Goal: Check status: Check status

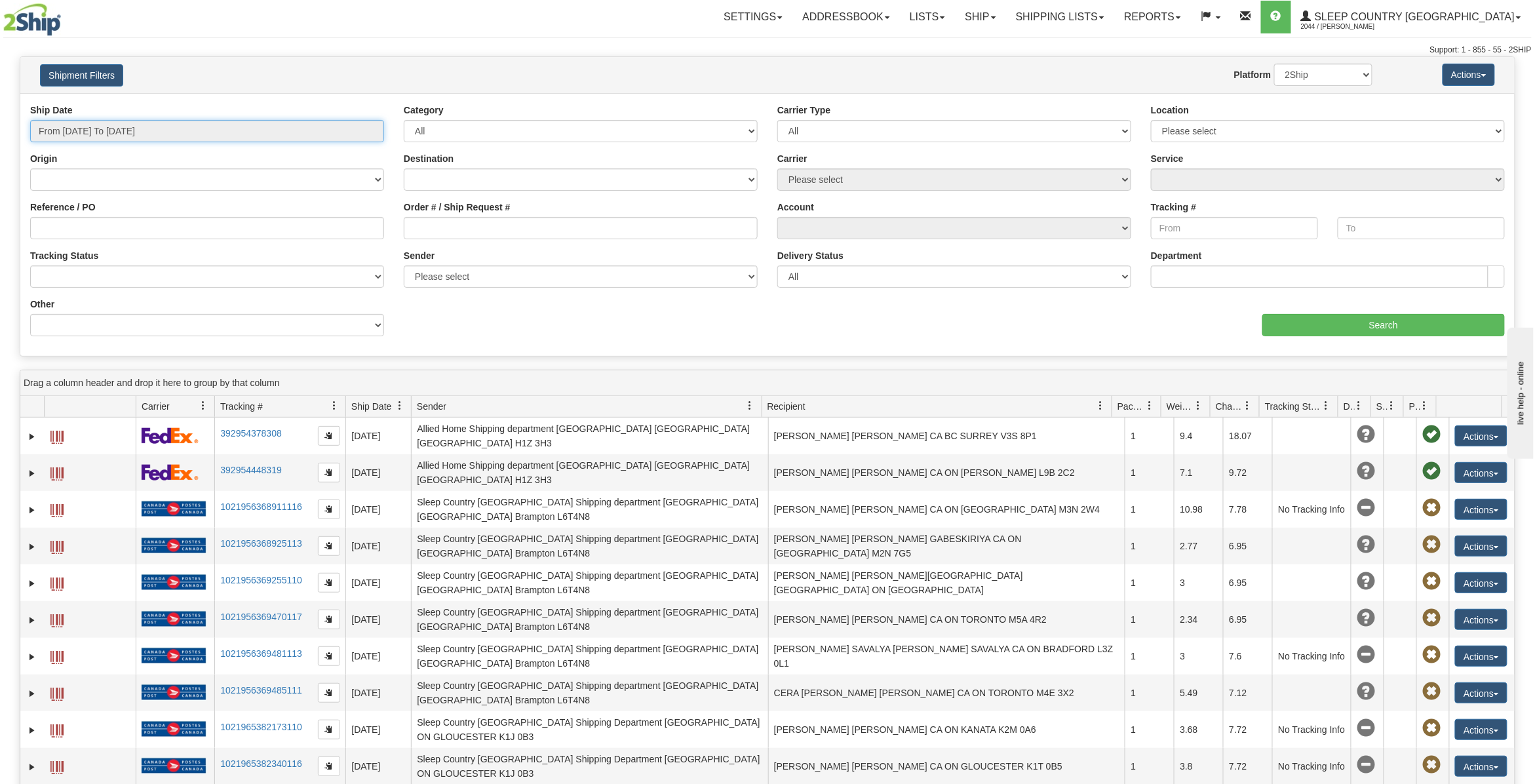
click at [92, 127] on input "From [DATE] To [DATE]" at bounding box center [207, 131] width 354 height 22
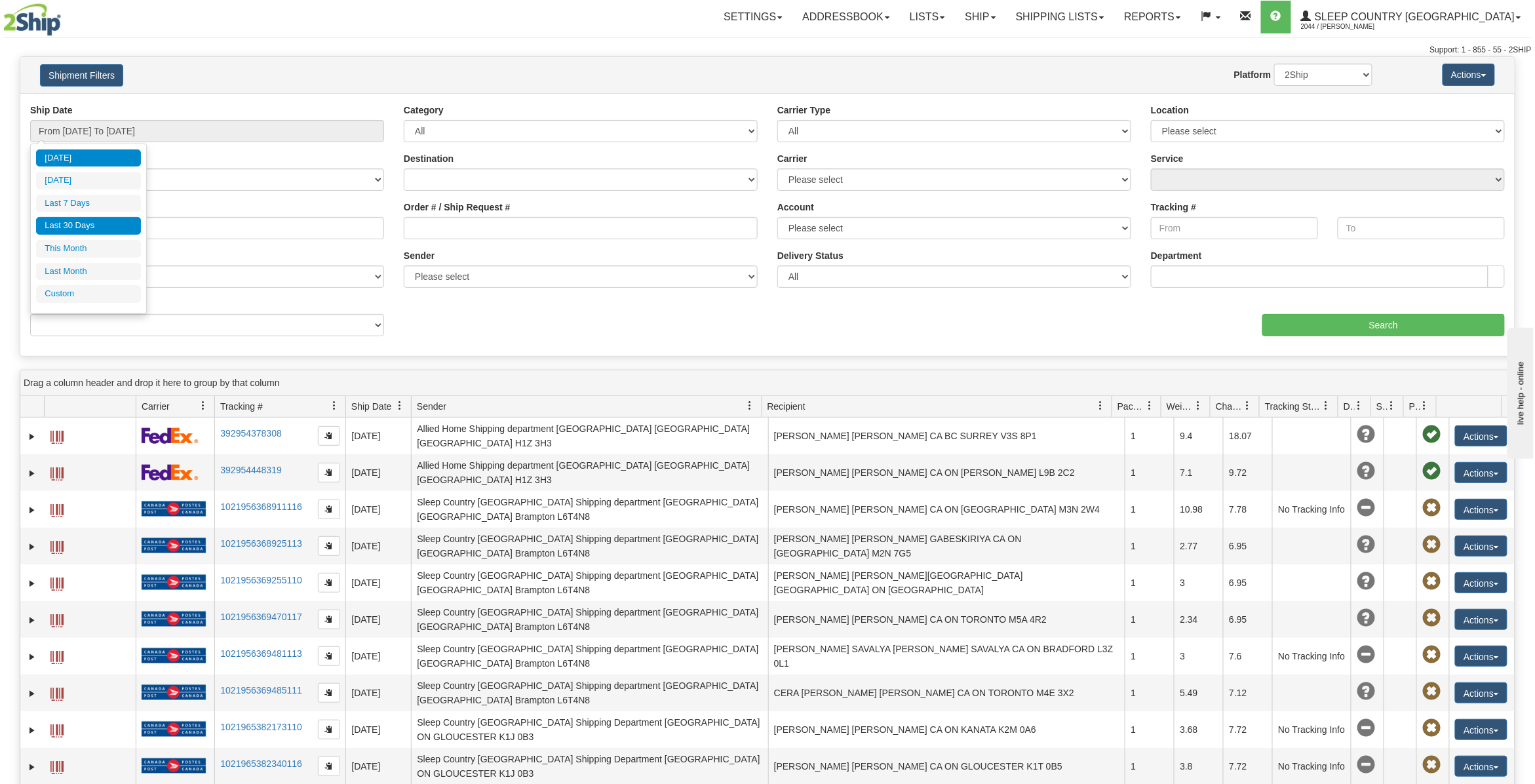
click at [85, 224] on li "Last 30 Days" at bounding box center [89, 225] width 105 height 18
type input "From [DATE] To [DATE]"
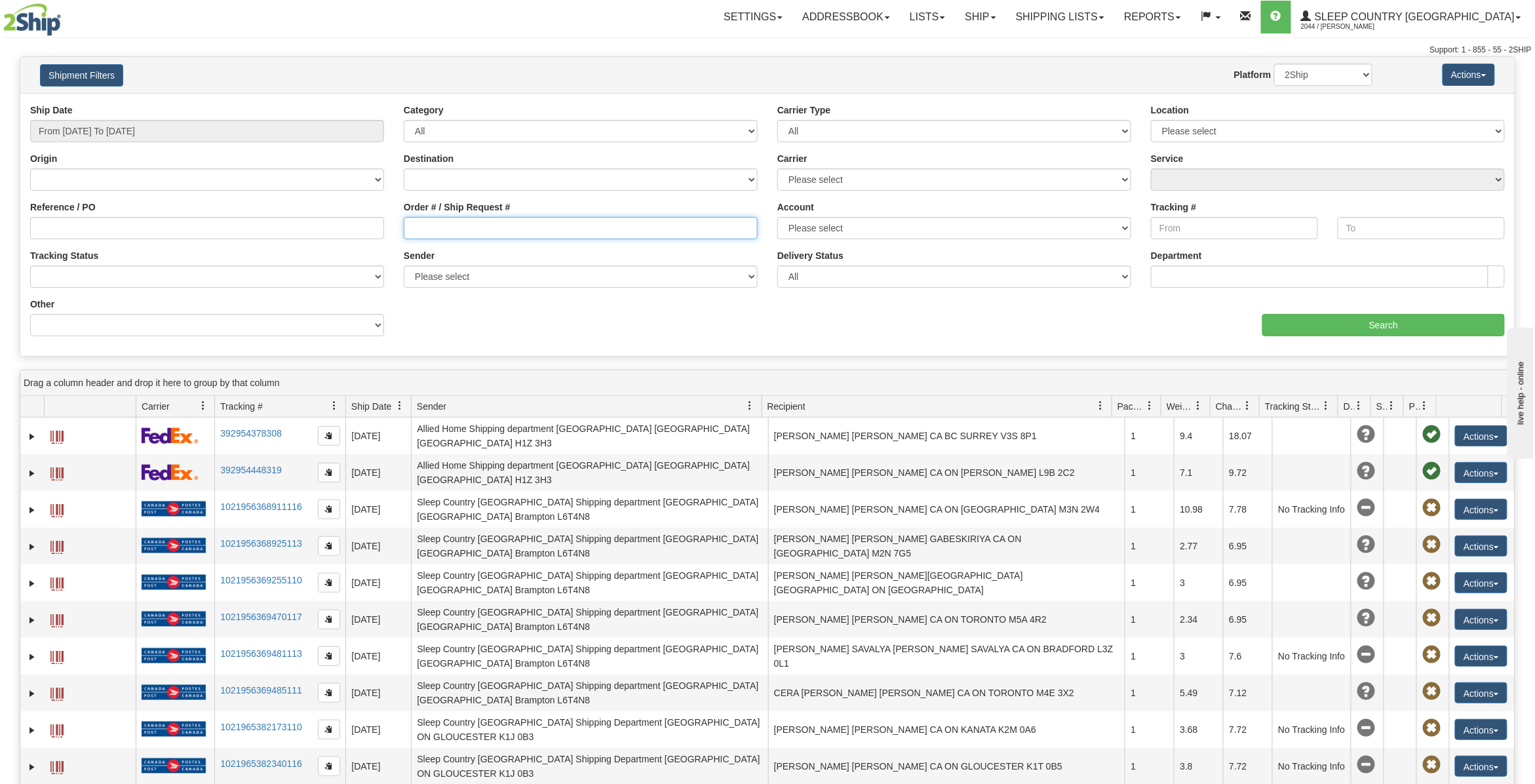
click at [423, 224] on input "Order # / Ship Request #" at bounding box center [581, 228] width 354 height 22
paste input "9000I067574"
type input "9000I067574"
click at [1411, 323] on input "Search" at bounding box center [1383, 325] width 242 height 22
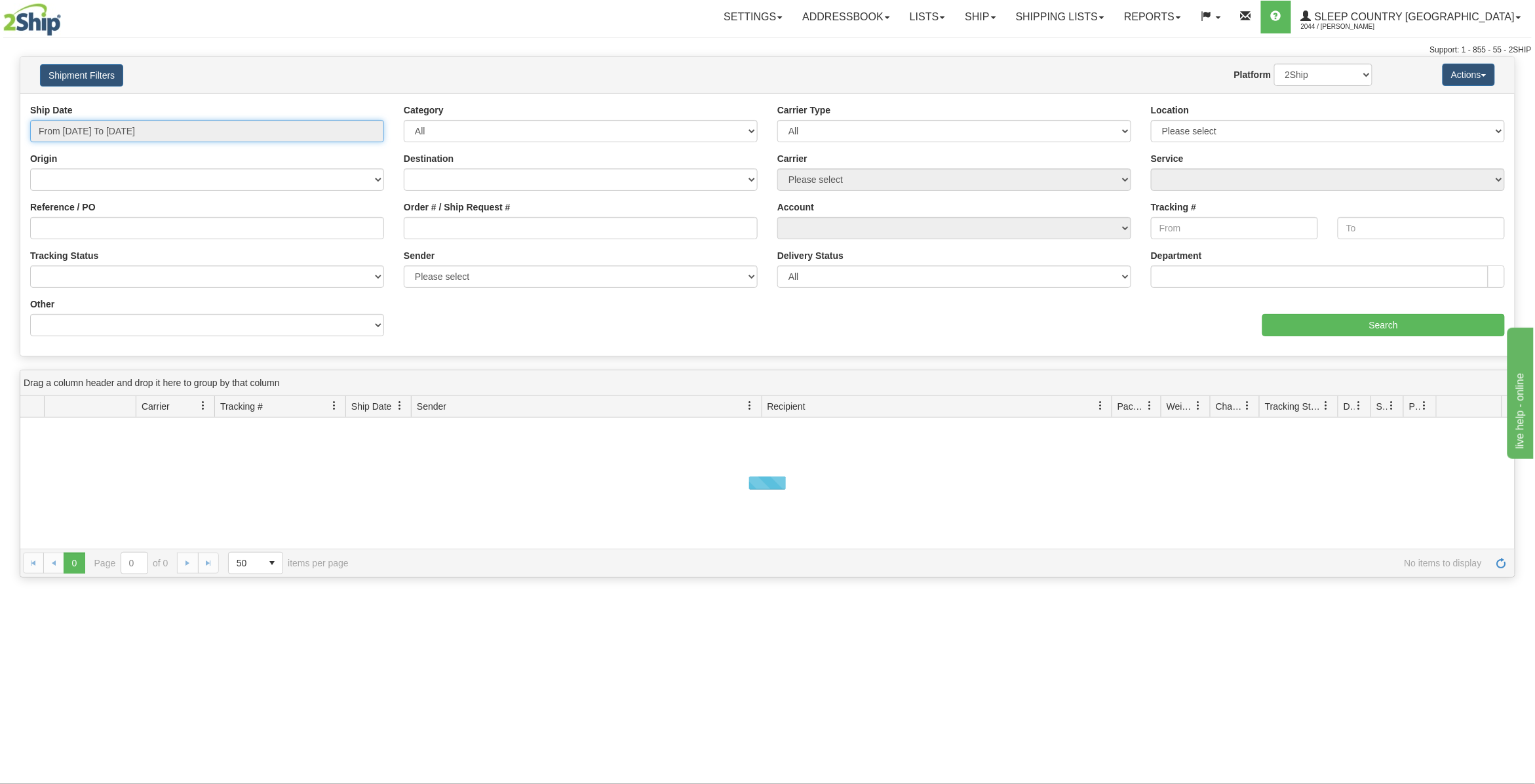
click at [192, 132] on input "From [DATE] To [DATE]" at bounding box center [207, 131] width 354 height 22
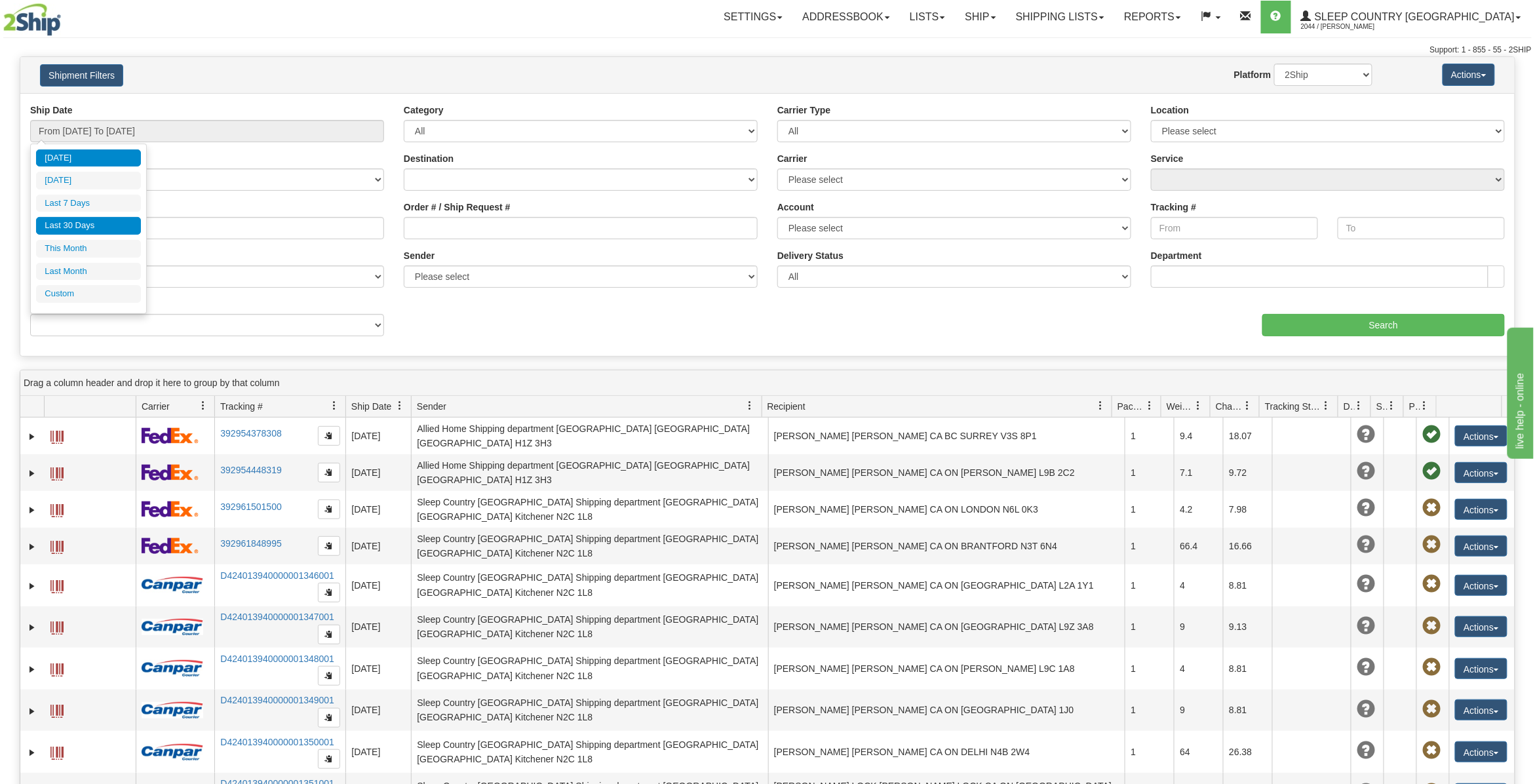
click at [94, 229] on li "Last 30 Days" at bounding box center [89, 225] width 105 height 18
type input "From [DATE] To [DATE]"
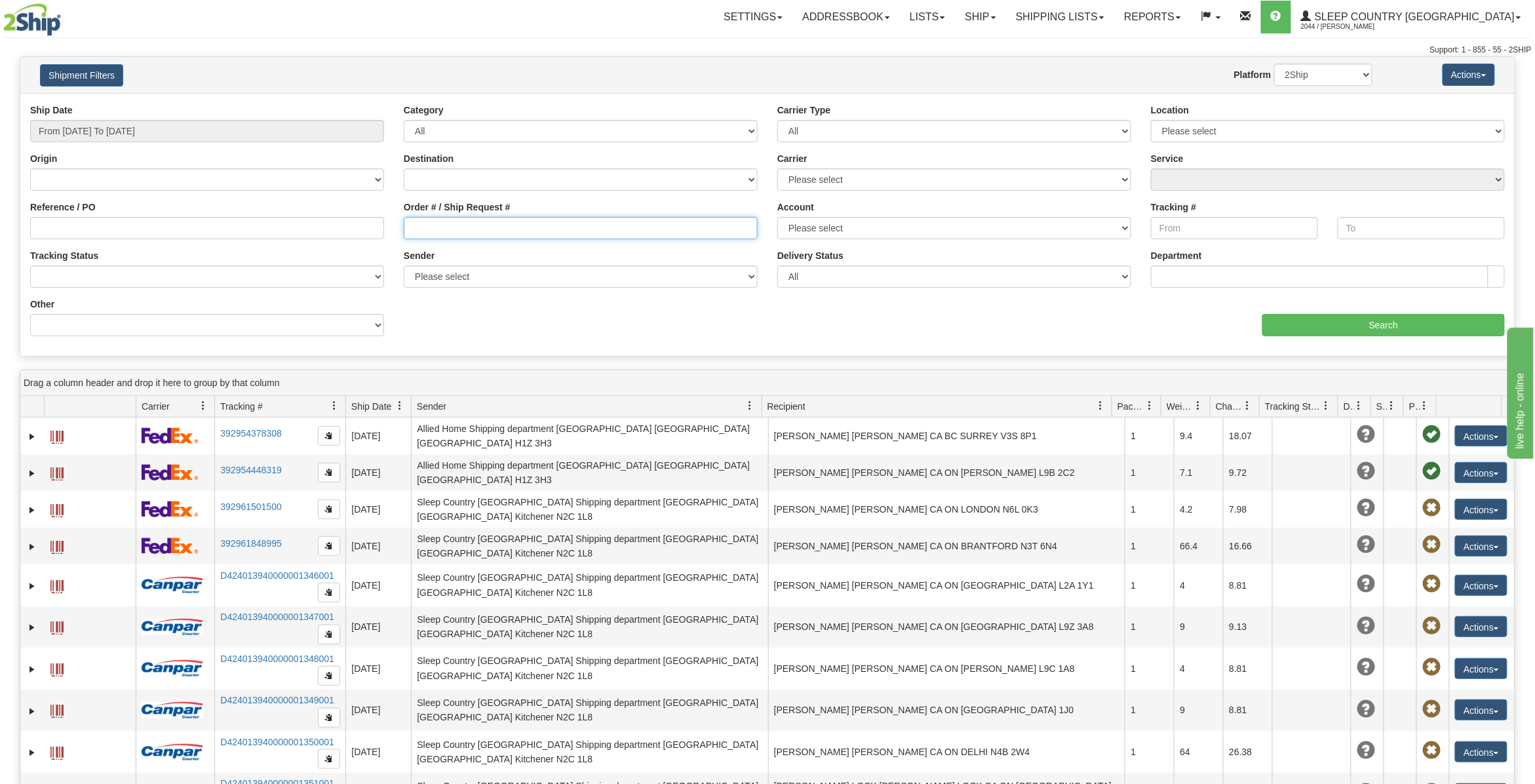
click at [425, 226] on input "Order # / Ship Request #" at bounding box center [581, 228] width 354 height 22
paste input "9000I059577"
type input "9000I059577"
click at [1348, 328] on input "Search" at bounding box center [1383, 325] width 242 height 22
